Goal: Information Seeking & Learning: Learn about a topic

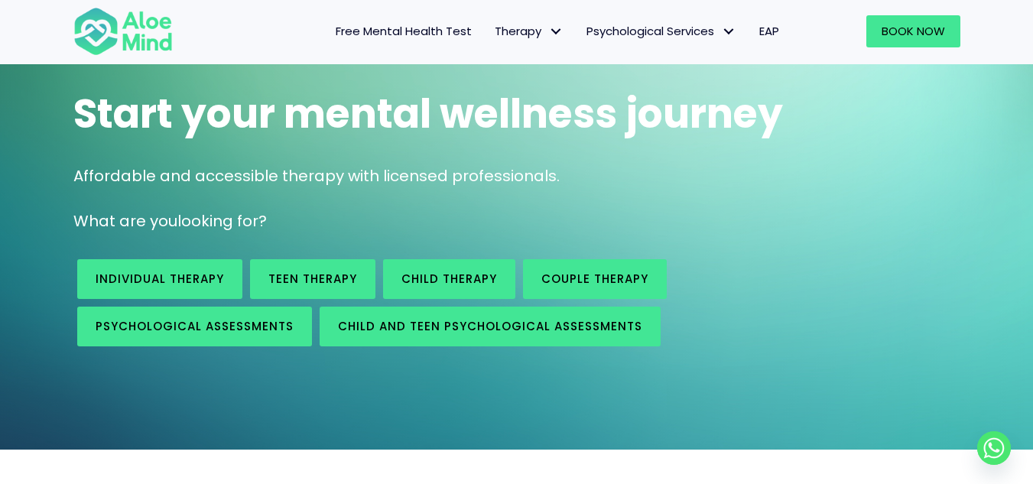
scroll to position [105, 0]
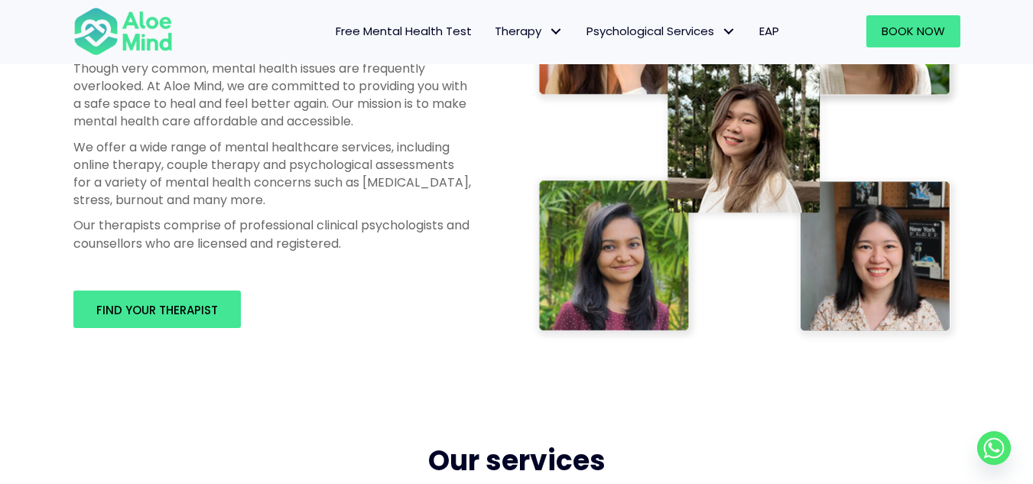
scroll to position [826, 0]
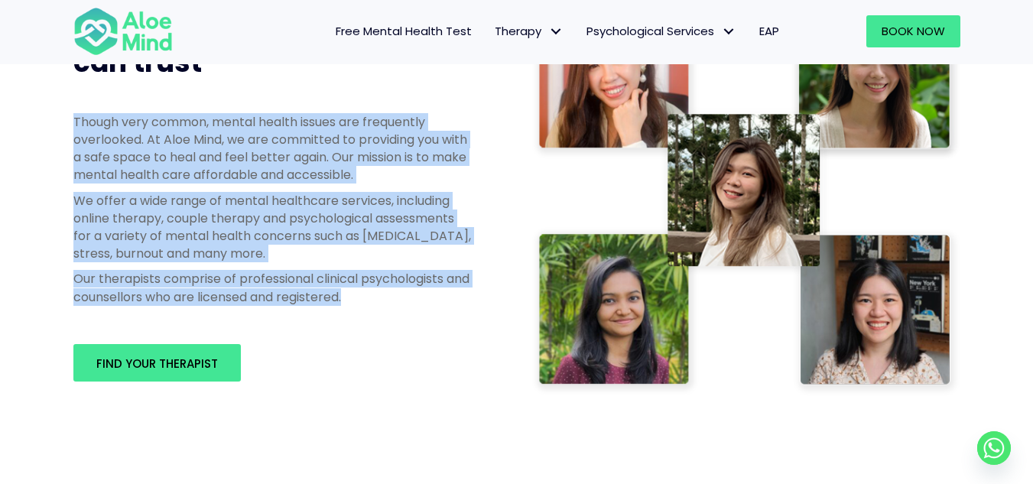
drag, startPoint x: 375, startPoint y: 298, endPoint x: 69, endPoint y: 118, distance: 355.1
click at [69, 118] on div "Though very common, mental health issues are frequently overlooked. At Aloe Min…" at bounding box center [272, 213] width 428 height 231
copy div "Though very common, mental health issues are frequently overlooked. At Aloe Min…"
click at [482, 323] on div "Though very common, mental health issues are frequently overlooked. At Aloe Min…" at bounding box center [272, 213] width 428 height 231
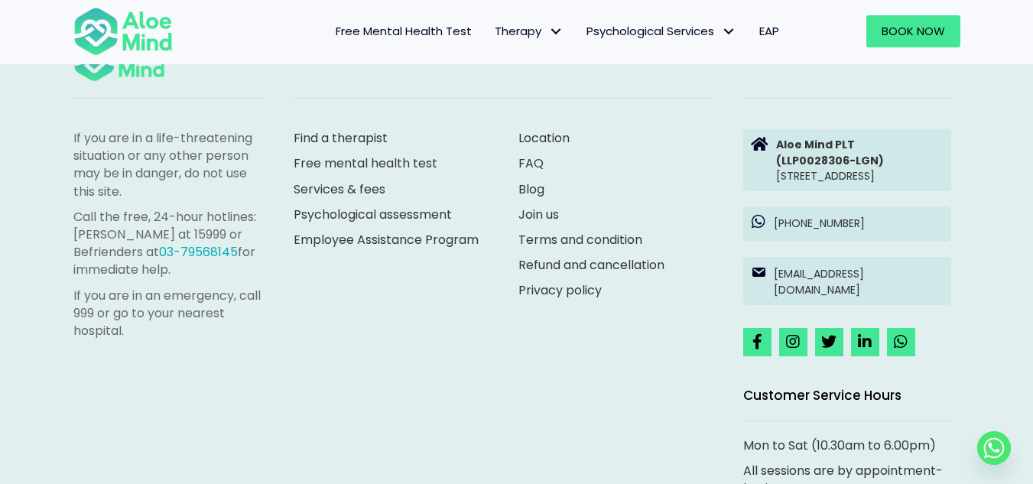
scroll to position [4286, 0]
